Goal: Task Accomplishment & Management: Manage account settings

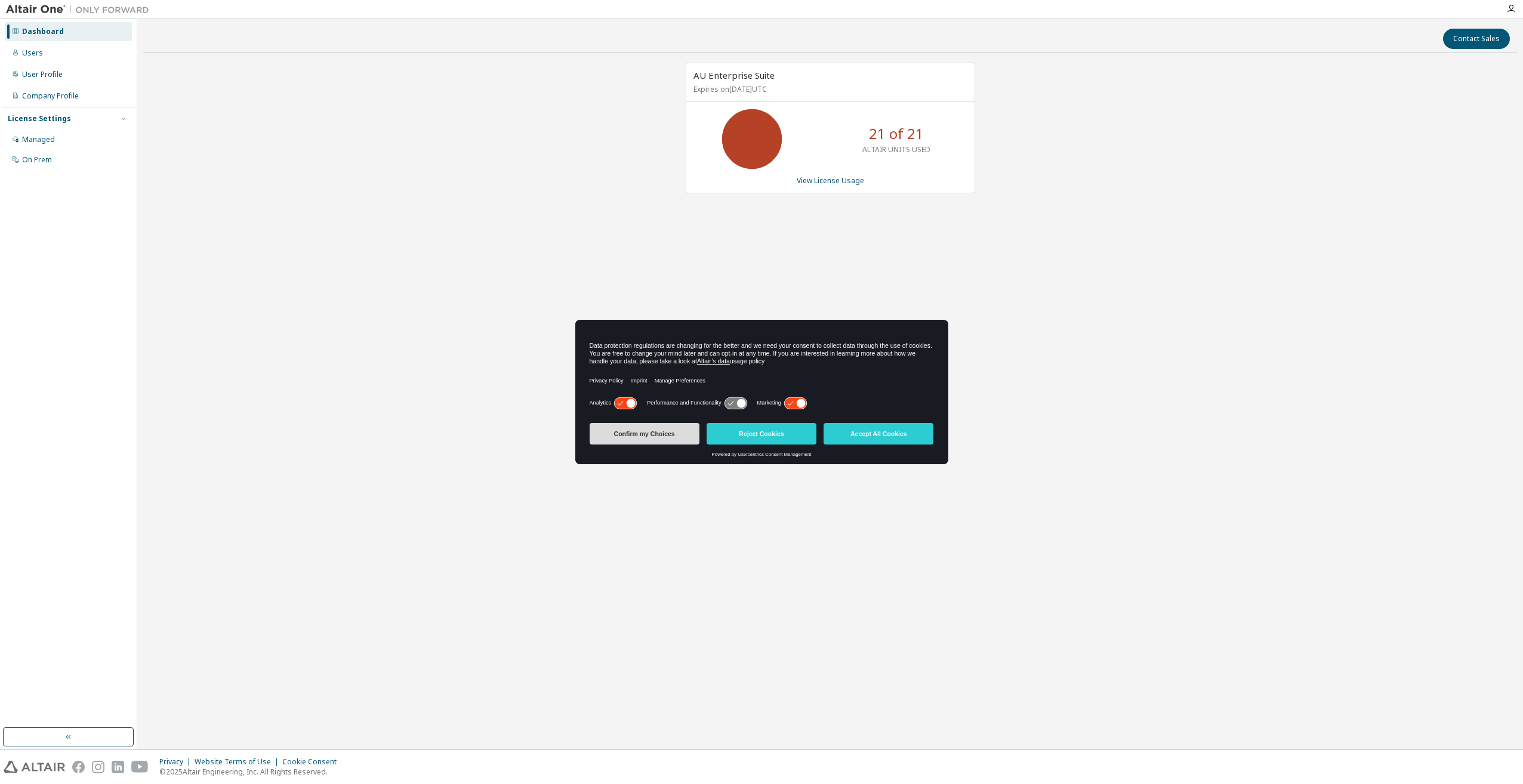
click at [671, 431] on button "Confirm my Choices" at bounding box center [644, 434] width 110 height 22
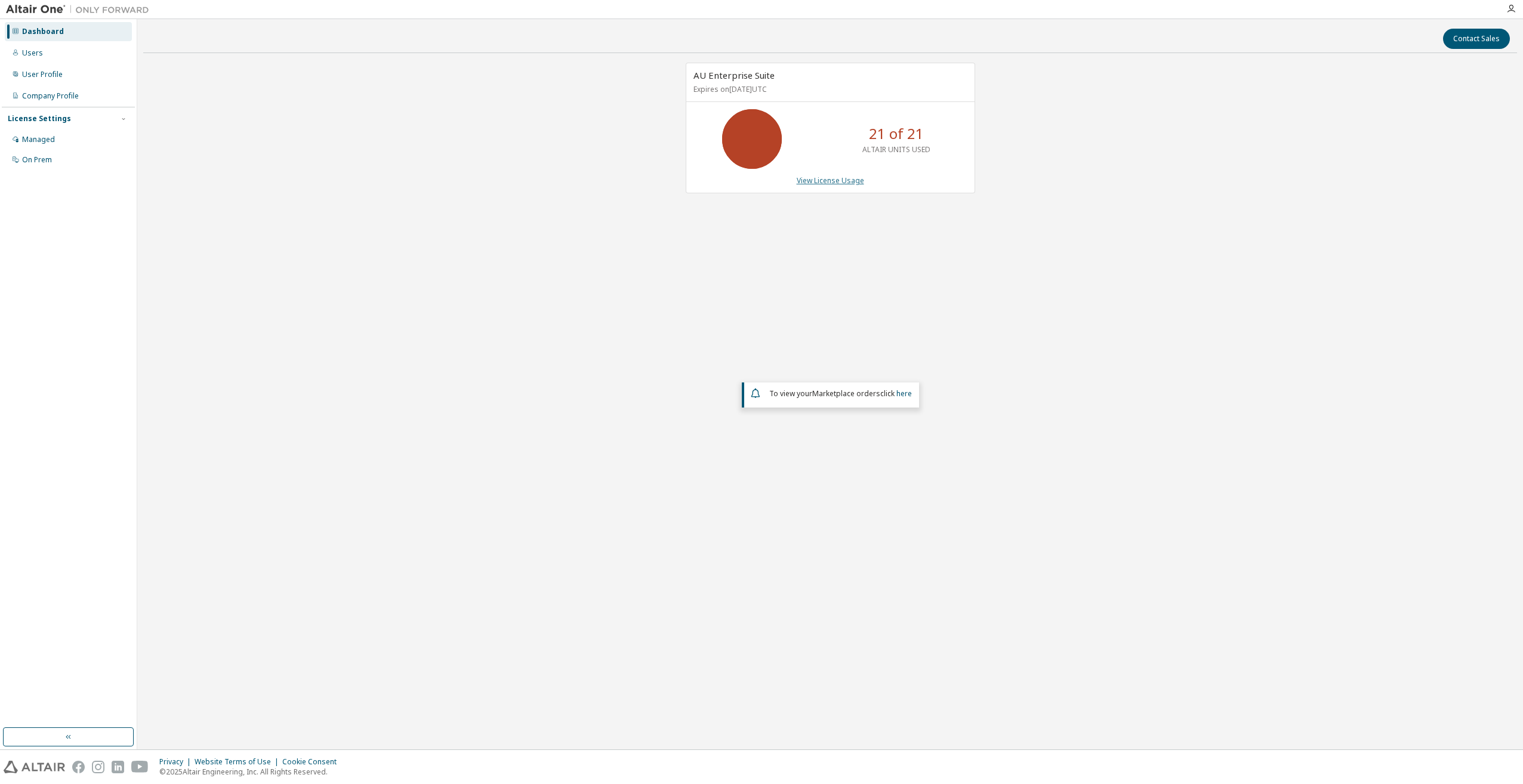
click at [847, 178] on link "View License Usage" at bounding box center [830, 181] width 67 height 10
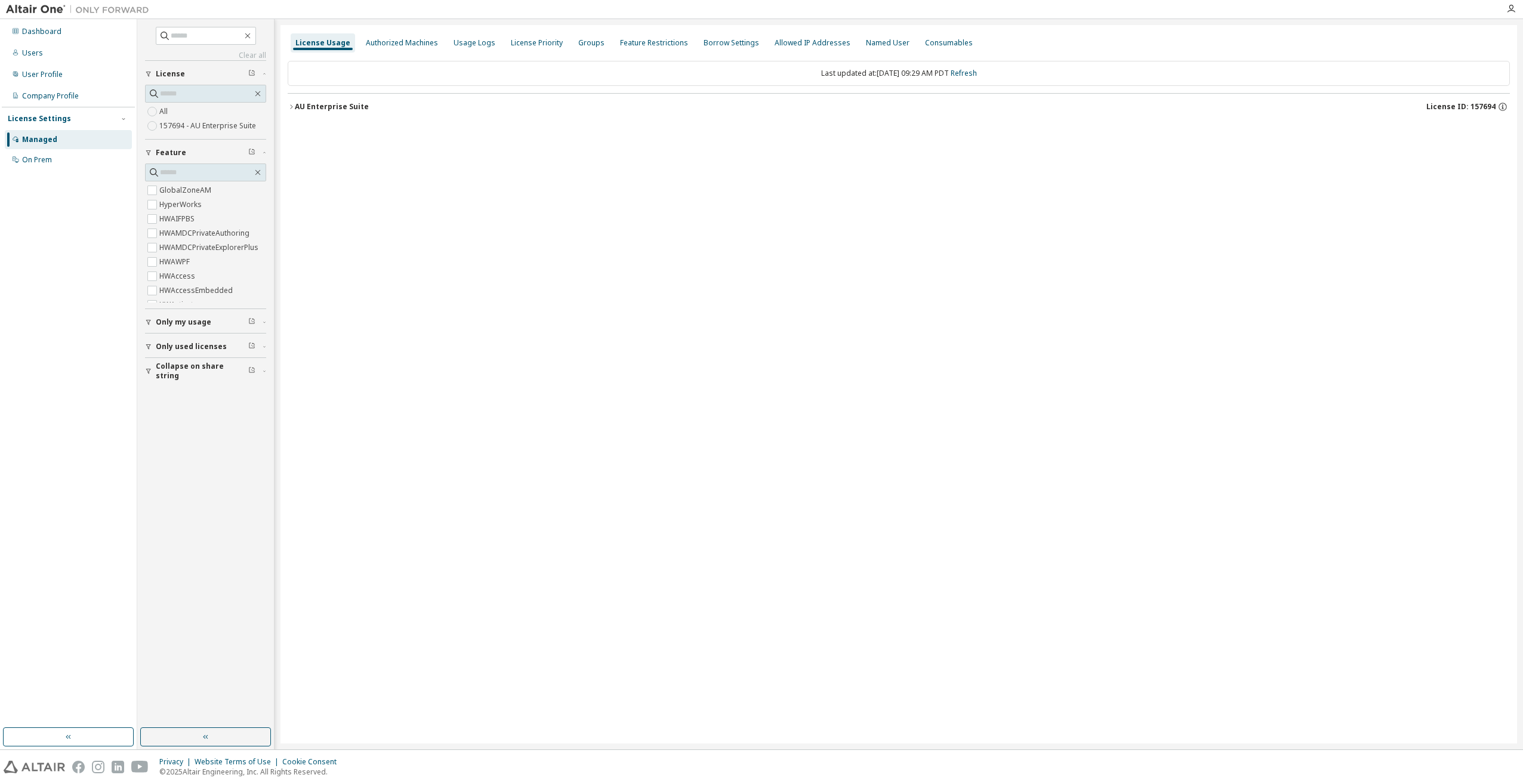
click at [179, 325] on span "Only my usage" at bounding box center [184, 323] width 55 height 10
click at [165, 338] on label "Yes" at bounding box center [167, 341] width 14 height 14
click at [290, 107] on icon "button" at bounding box center [291, 107] width 7 height 7
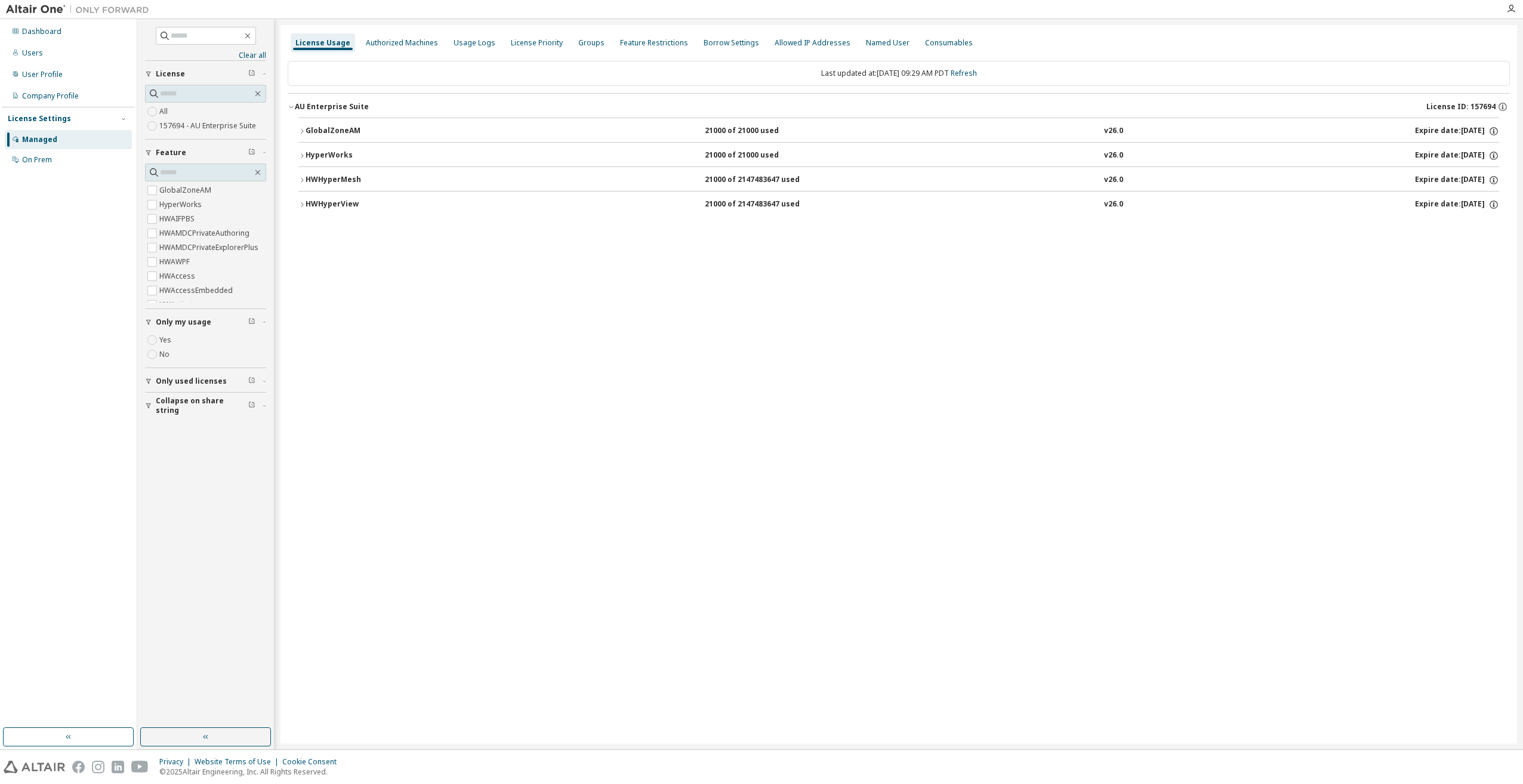
click at [304, 130] on icon "button" at bounding box center [302, 131] width 7 height 7
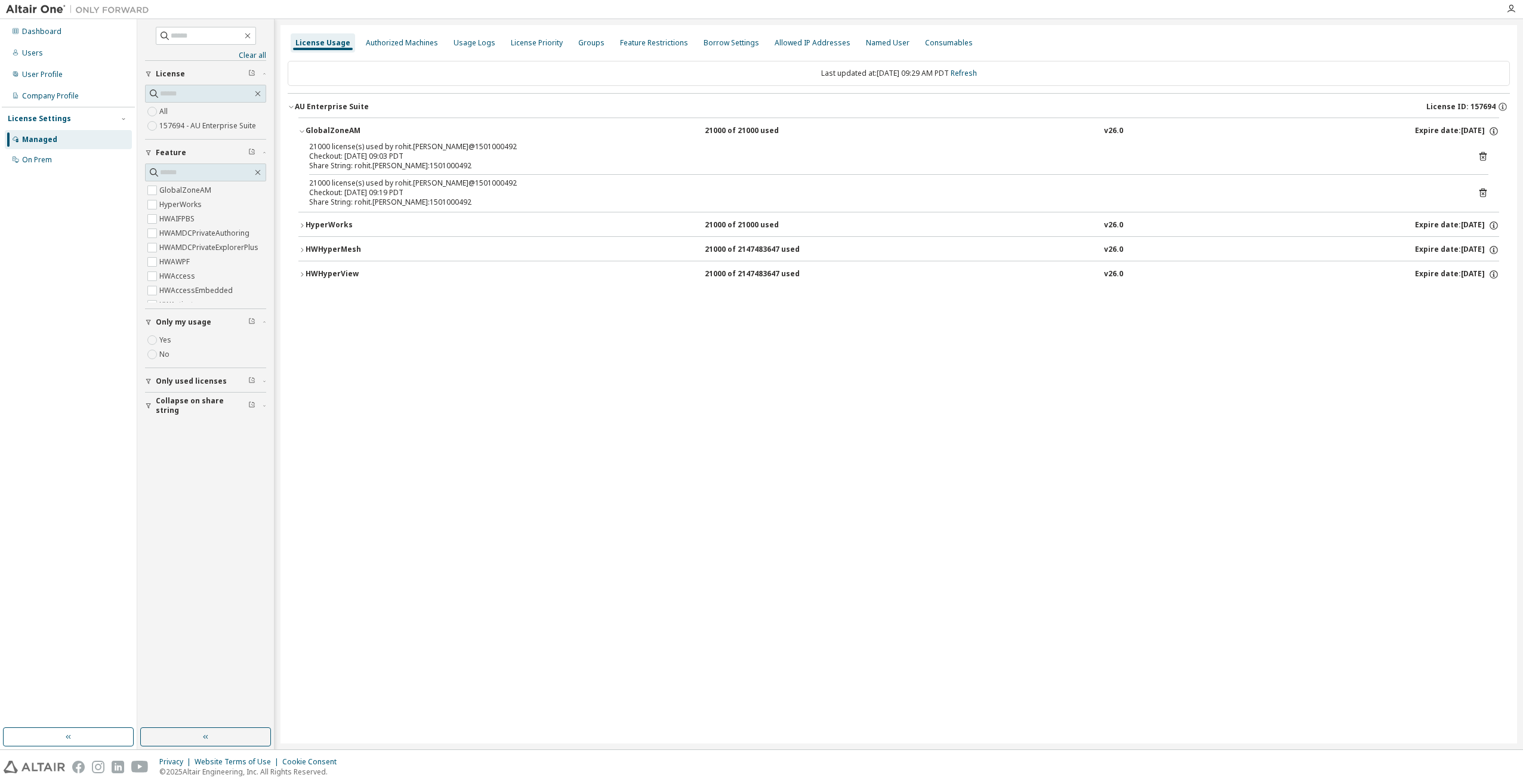
click at [333, 155] on div "Checkout: 2025-10-08 09:03 PDT" at bounding box center [885, 156] width 1151 height 10
click at [1484, 155] on icon at bounding box center [1483, 156] width 11 height 11
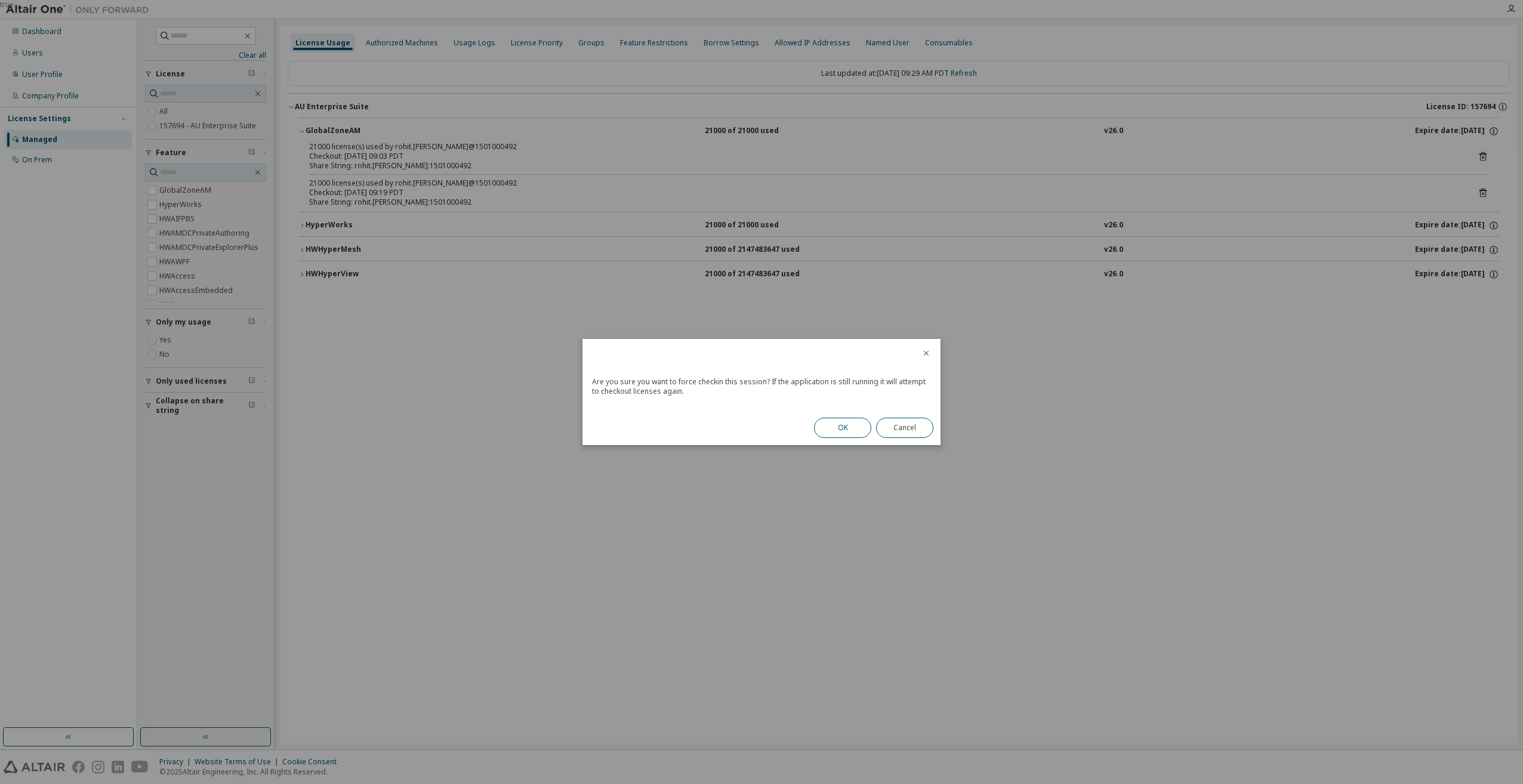
click at [847, 426] on button "OK" at bounding box center [842, 428] width 57 height 20
drag, startPoint x: 909, startPoint y: 425, endPoint x: 1029, endPoint y: 372, distance: 131.2
click at [909, 424] on button "Close" at bounding box center [904, 424] width 57 height 20
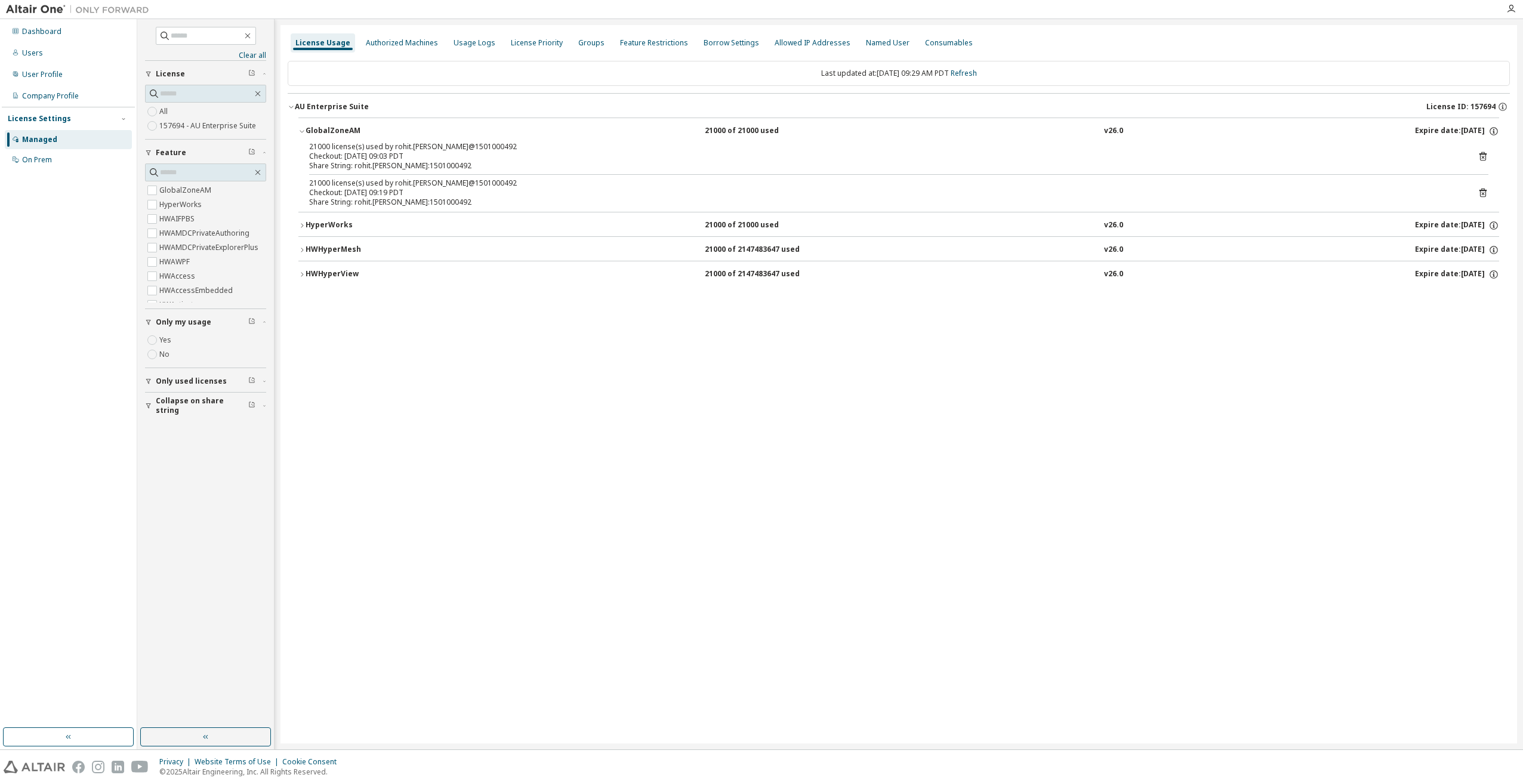
click at [1483, 190] on icon at bounding box center [1483, 193] width 7 height 9
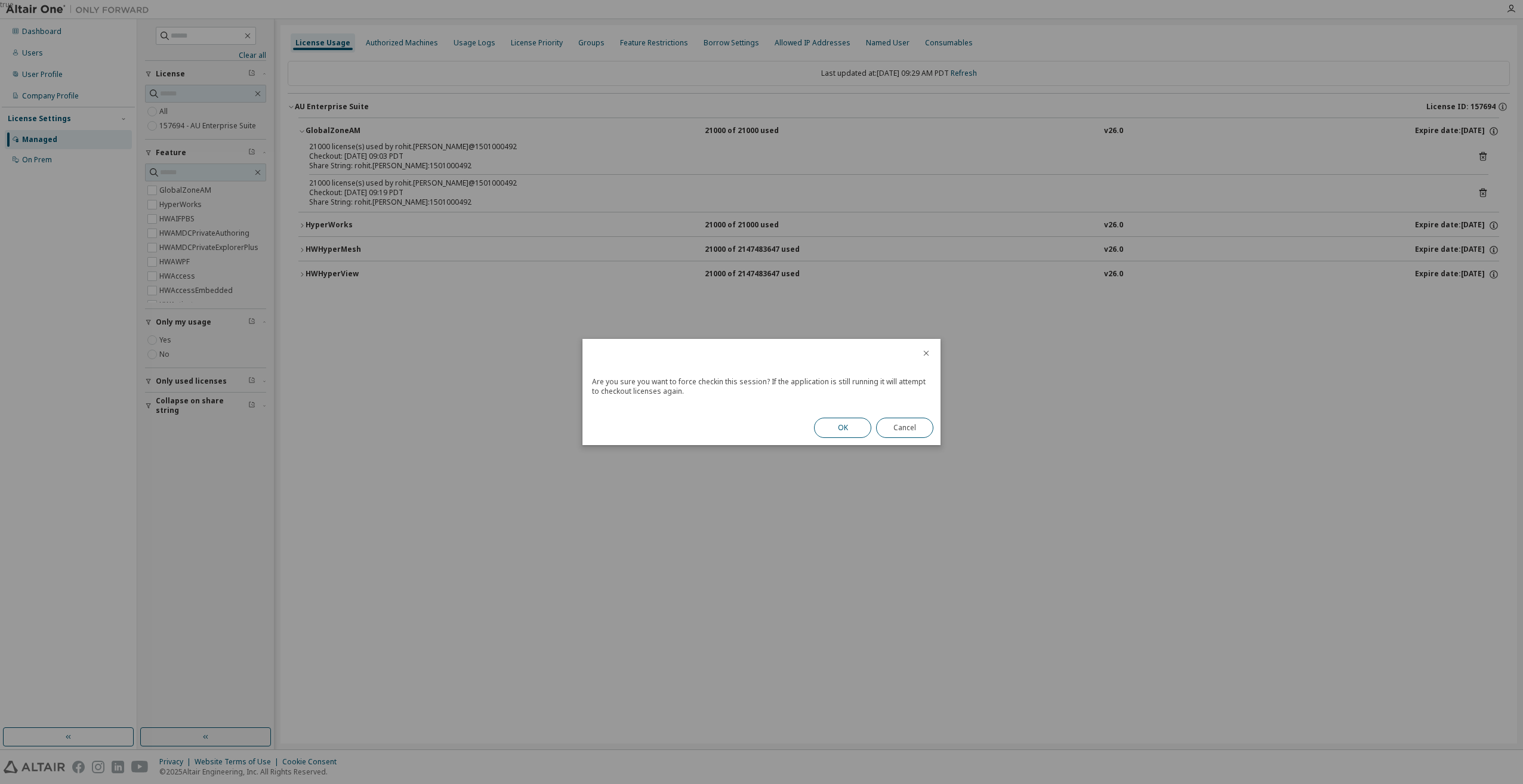
click at [853, 423] on button "OK" at bounding box center [842, 428] width 57 height 20
click at [913, 425] on button "Close" at bounding box center [904, 424] width 57 height 20
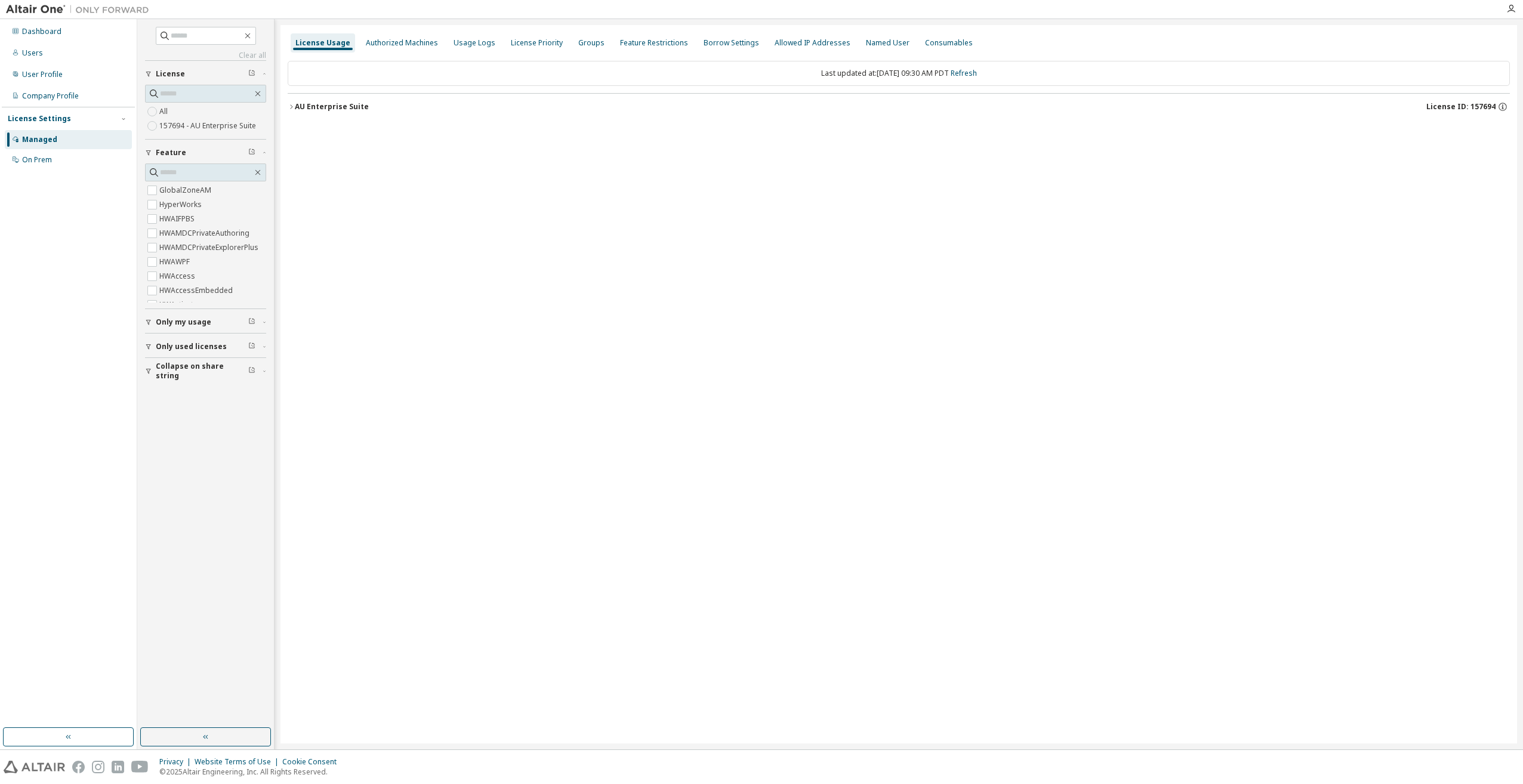
click at [296, 102] on div "AU Enterprise Suite" at bounding box center [332, 107] width 74 height 10
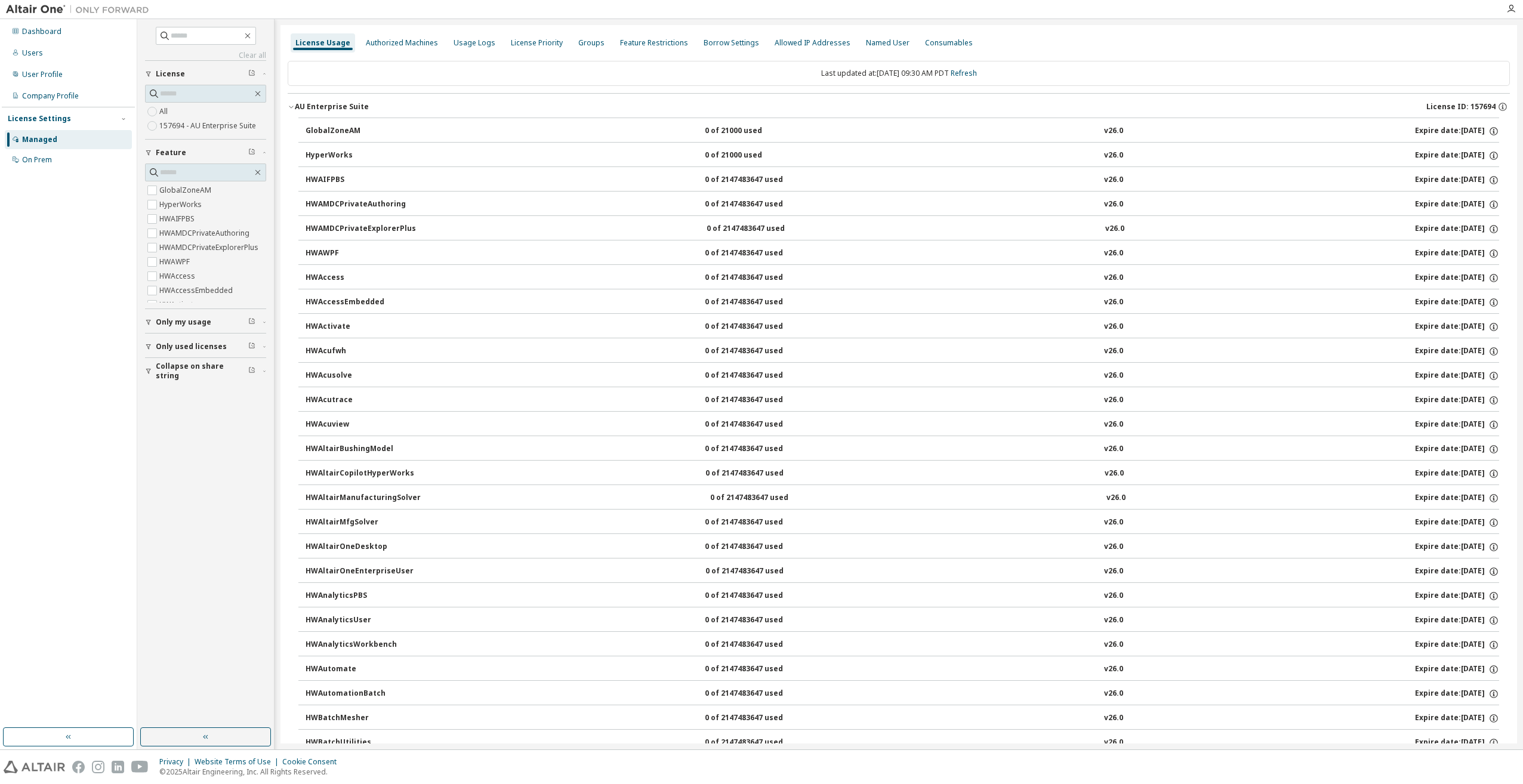
click at [175, 321] on span "Only my usage" at bounding box center [184, 323] width 55 height 10
click at [167, 335] on label "Yes" at bounding box center [167, 341] width 14 height 14
